Goal: Transaction & Acquisition: Purchase product/service

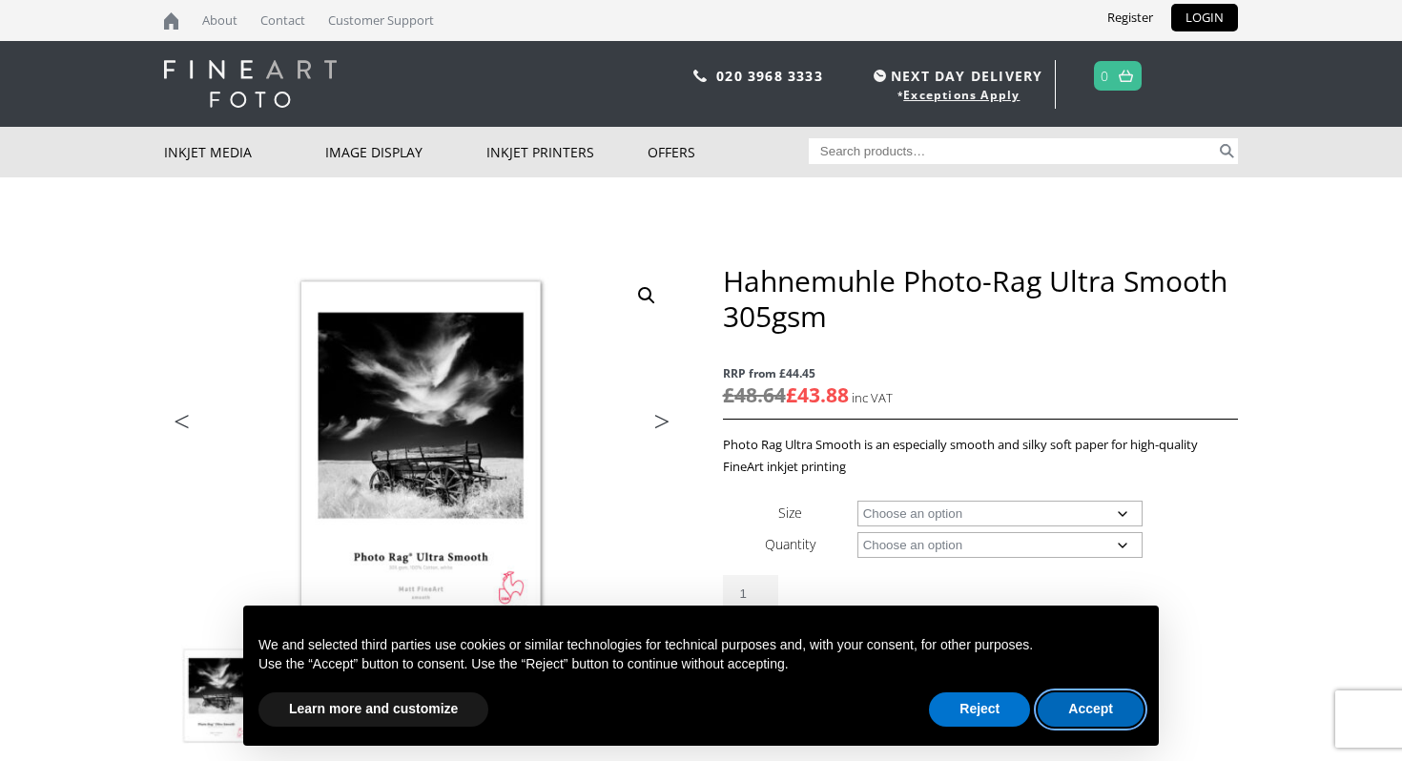
click at [1093, 712] on button "Accept" at bounding box center [1091, 709] width 106 height 34
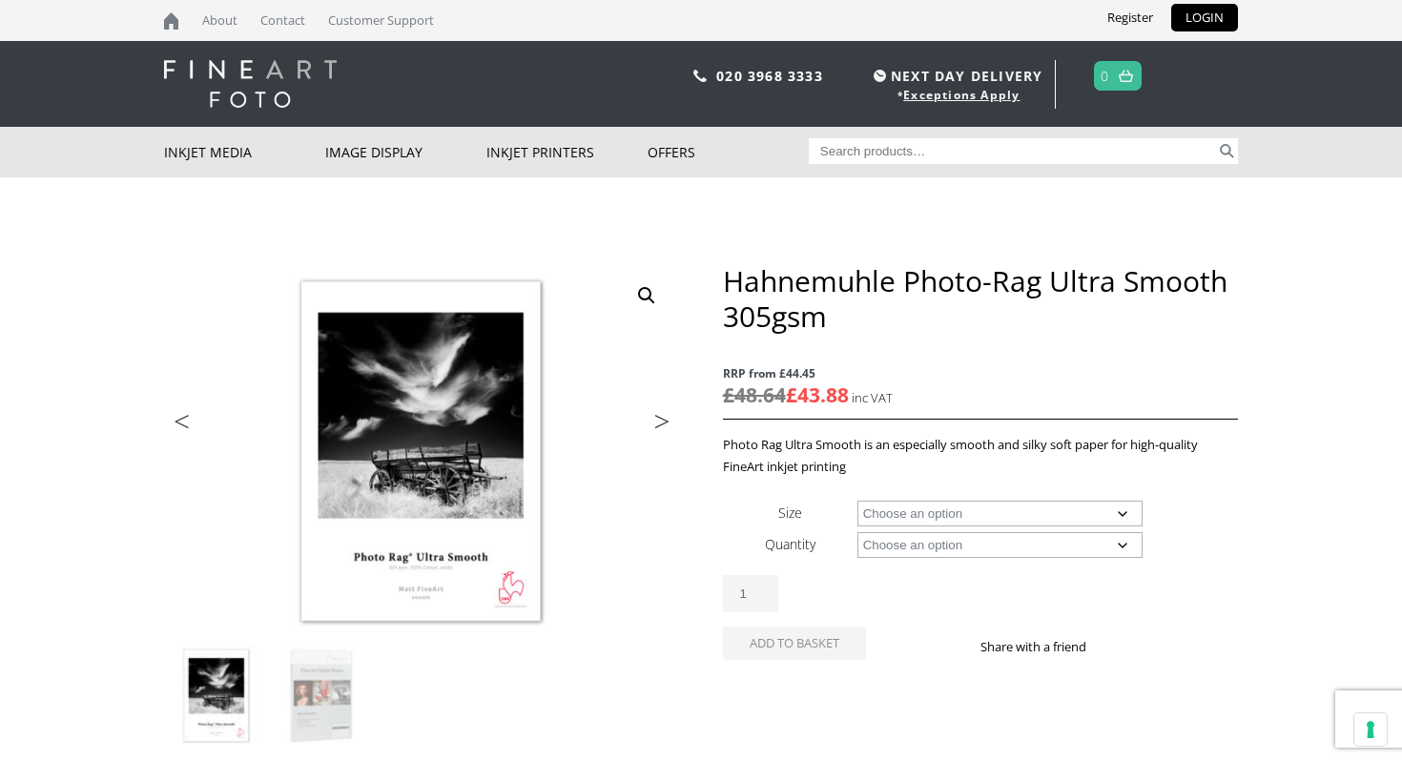
click at [933, 514] on select "Choose an option A4 Sheet A3 Sheet A3+ Sheet A2 Sheet 17" Wide Roll 24" Wide Ro…" at bounding box center [1000, 514] width 286 height 26
select select "44-wide-roll"
click at [956, 543] on select "Choose an option 12m" at bounding box center [1000, 545] width 286 height 26
select select "12m"
select select "44-wide-roll"
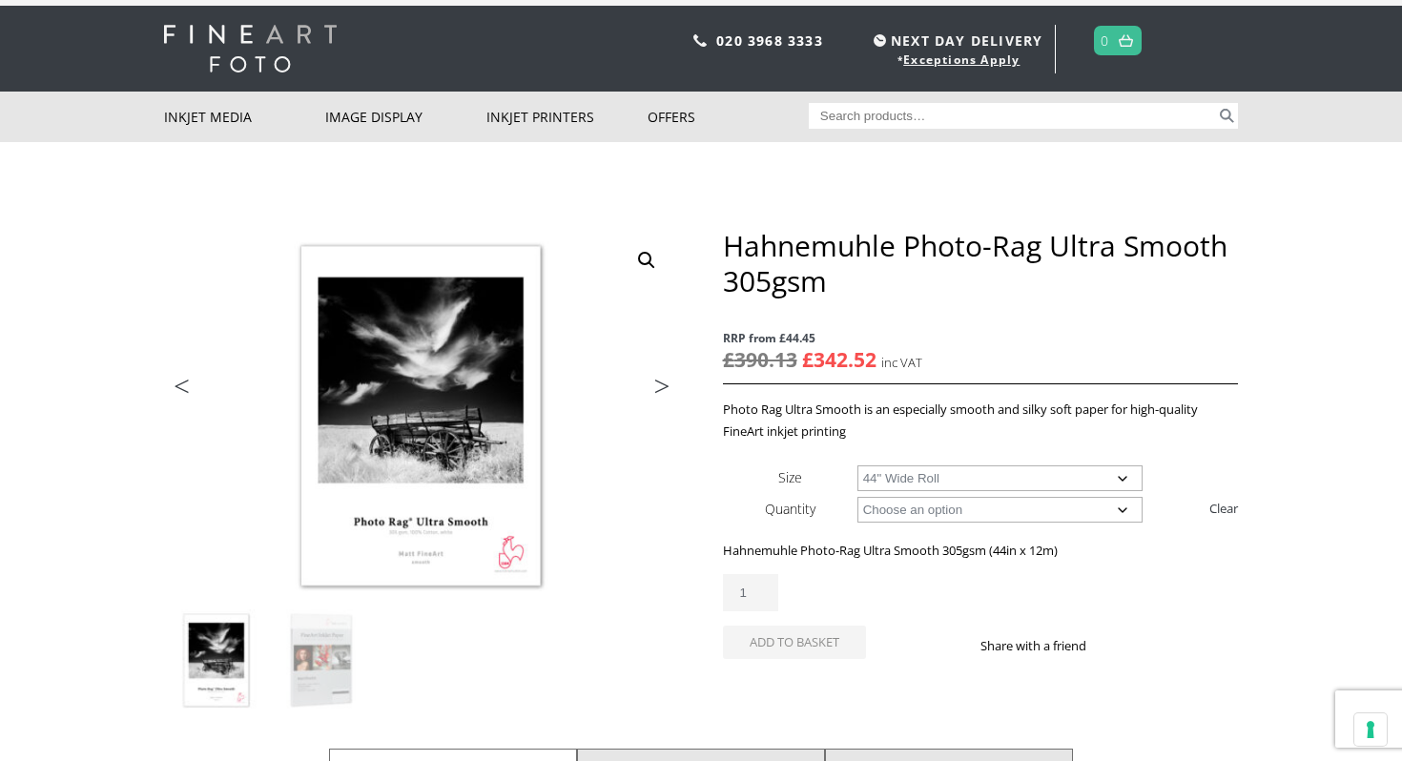
scroll to position [36, 0]
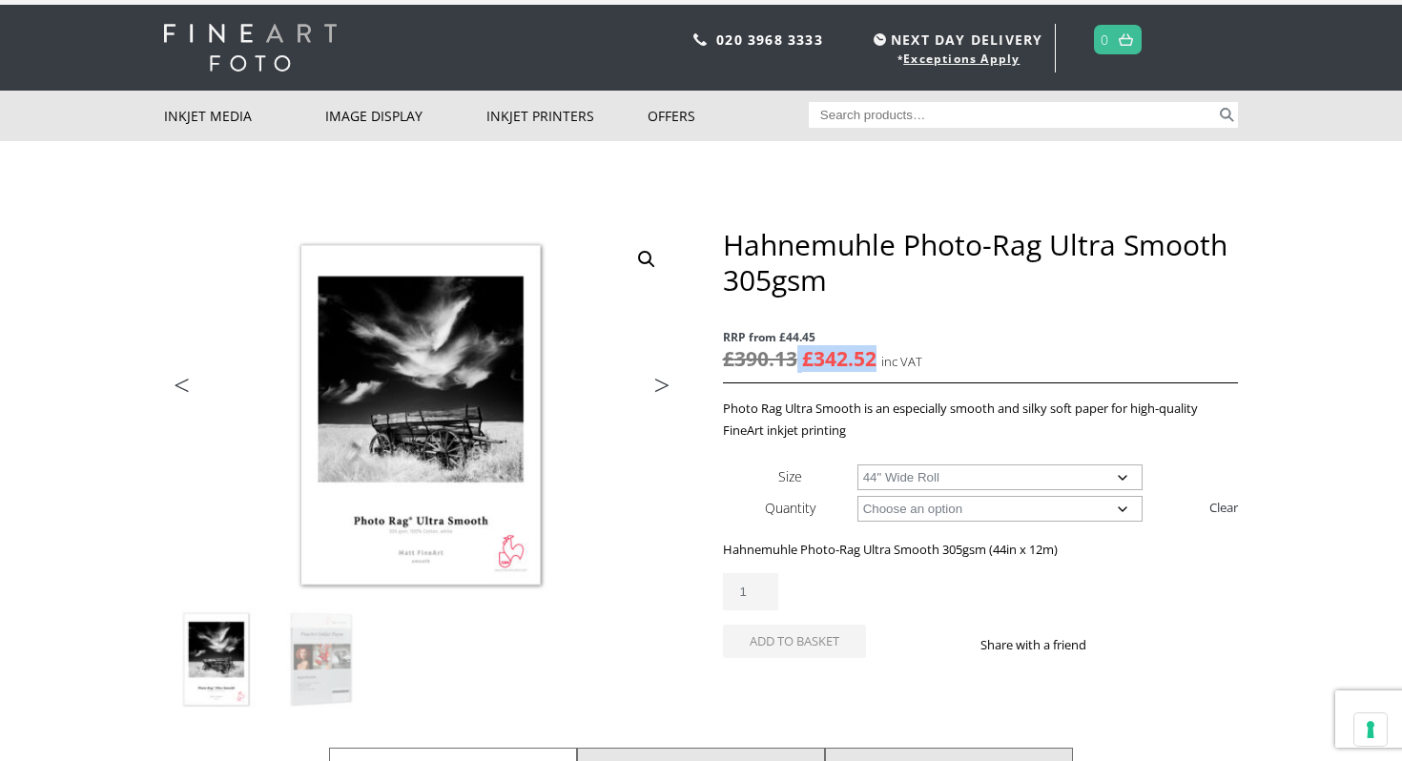
drag, startPoint x: 796, startPoint y: 361, endPoint x: 875, endPoint y: 364, distance: 78.3
click at [875, 364] on p "RRP from £44.45 £ 390.13 Original price was: £390.13. £ 342.52 Current price is…" at bounding box center [980, 350] width 515 height 67
